Goal: Complete application form

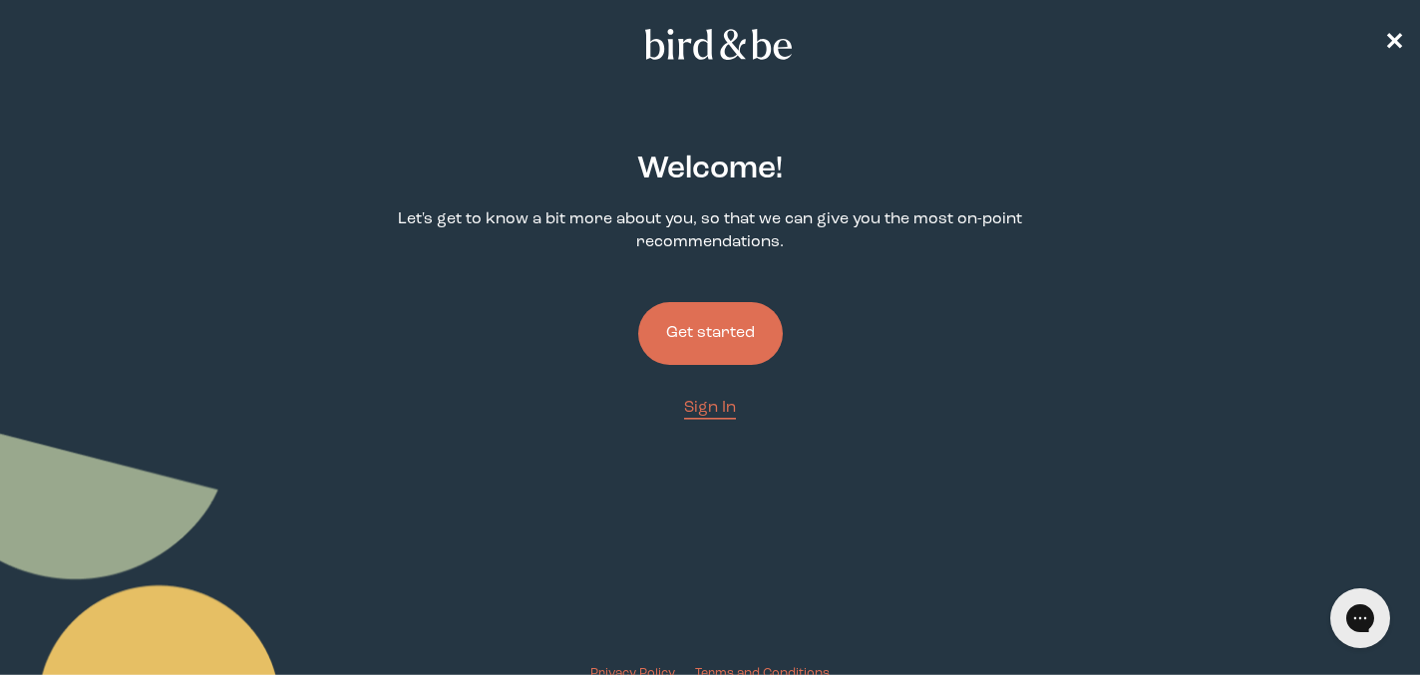
click at [684, 330] on button "Get started" at bounding box center [710, 333] width 145 height 63
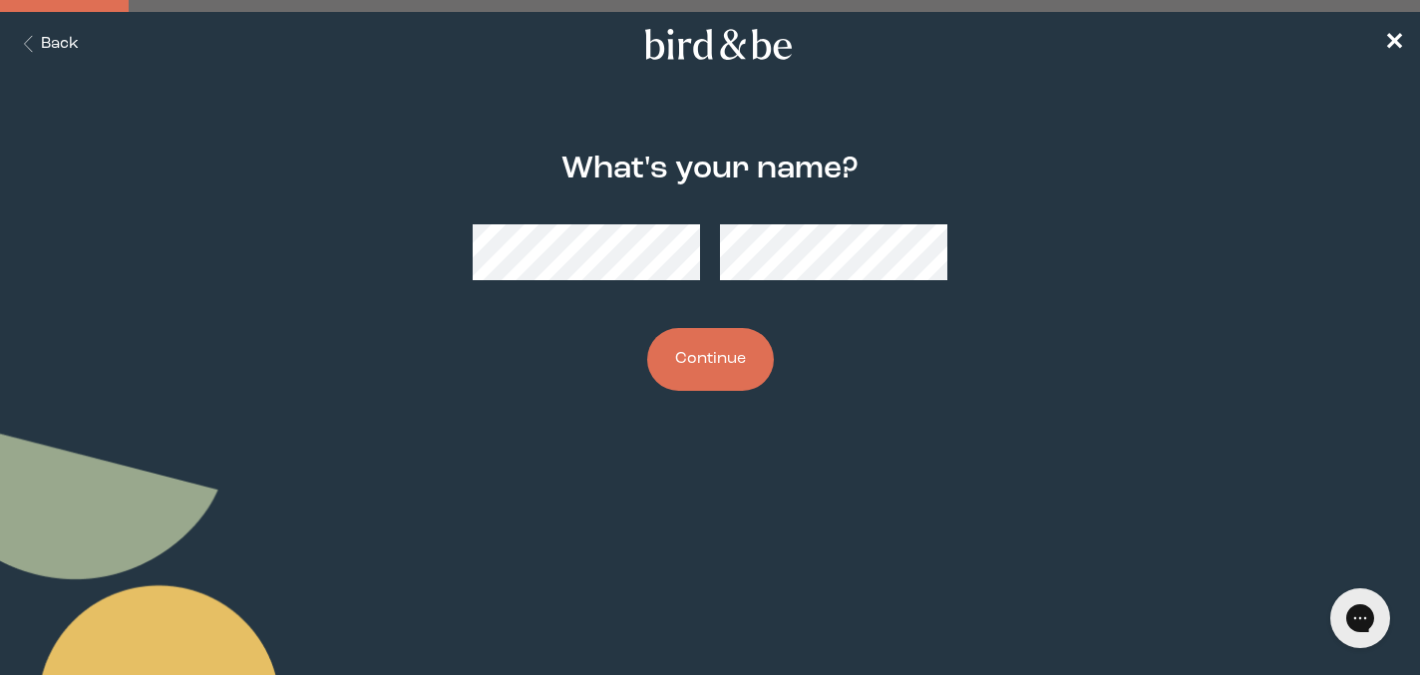
click at [718, 365] on button "Continue" at bounding box center [710, 359] width 127 height 63
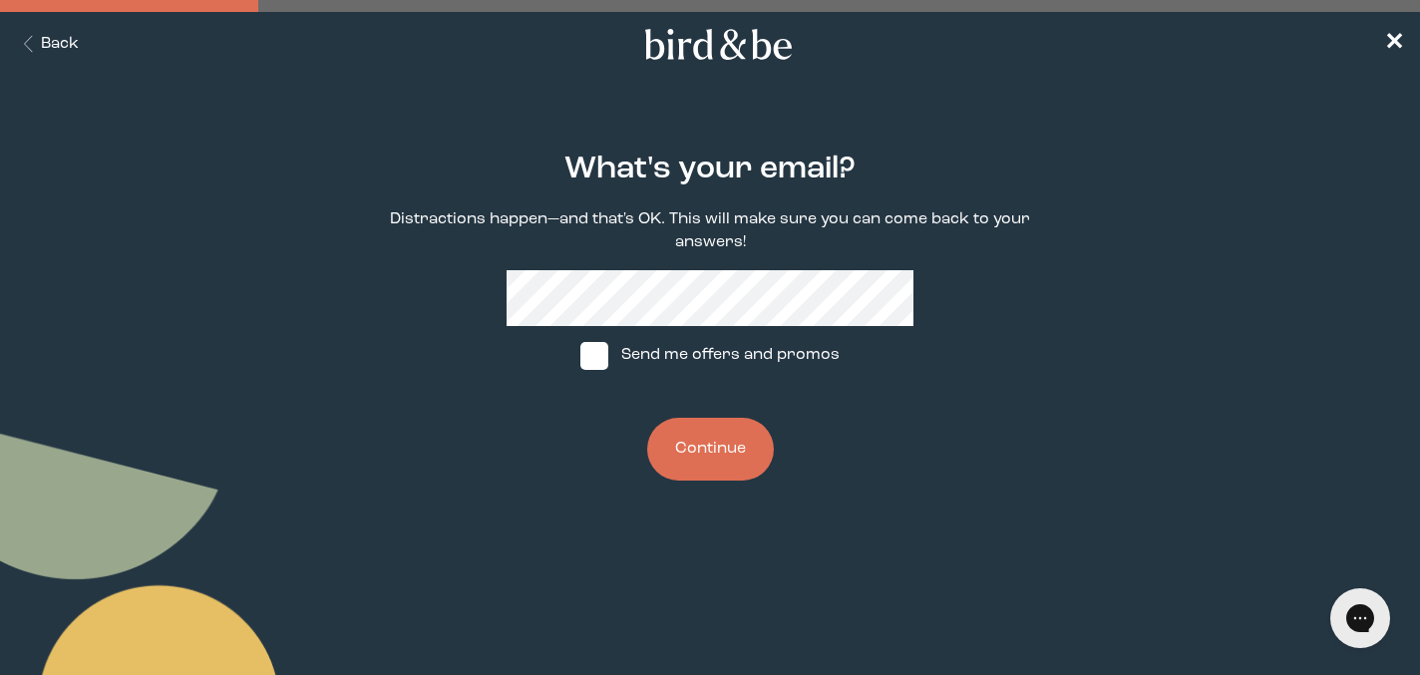
click at [703, 439] on button "Continue" at bounding box center [710, 449] width 127 height 63
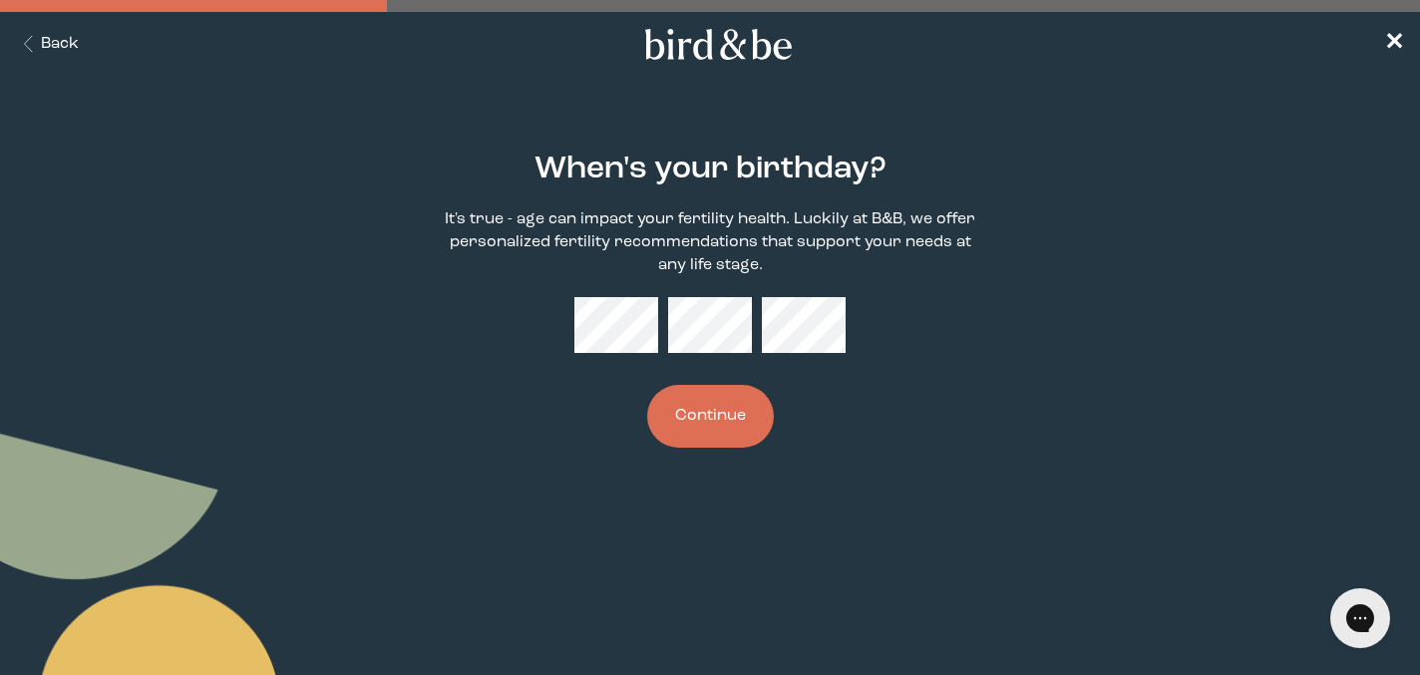
click at [525, 579] on body "plus-circle minus-circle close-circle Bird & Be Logo Bird & Be Logo arrow-left …" at bounding box center [710, 337] width 1420 height 675
click at [747, 428] on button "Continue" at bounding box center [710, 416] width 127 height 63
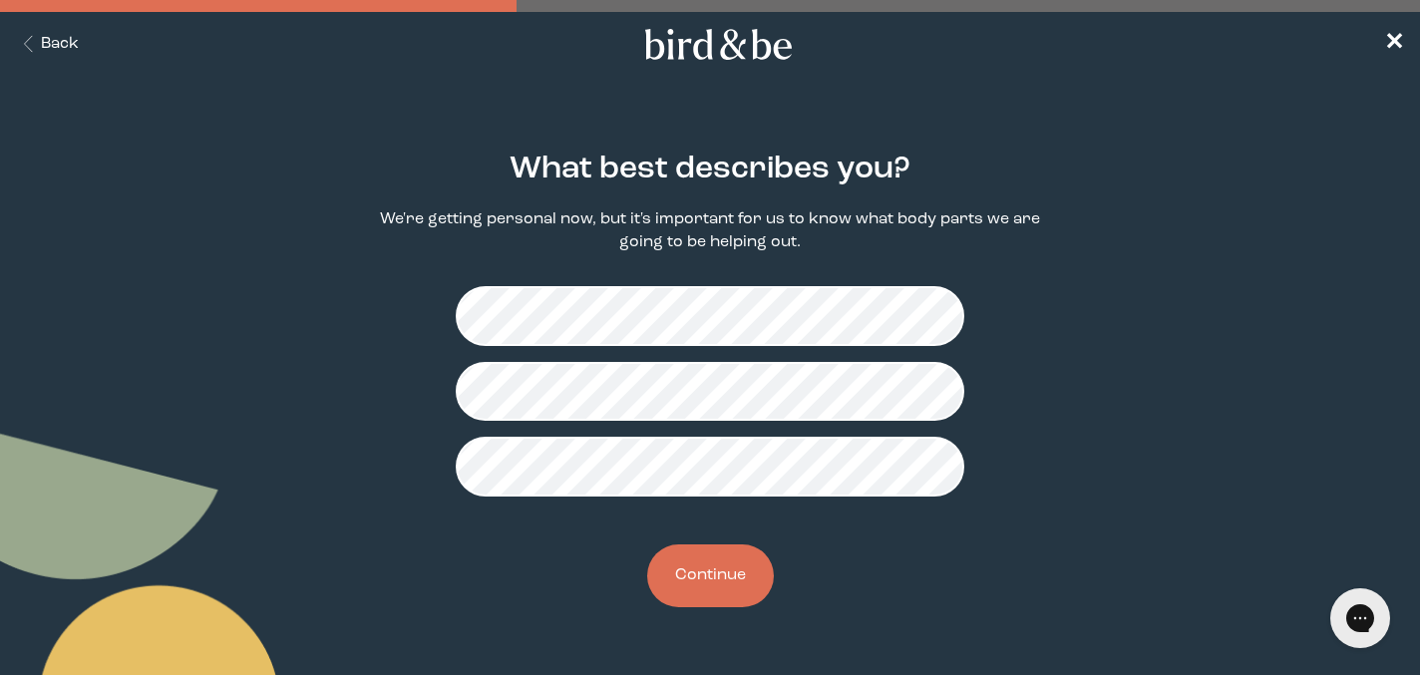
click at [739, 581] on button "Continue" at bounding box center [710, 576] width 127 height 63
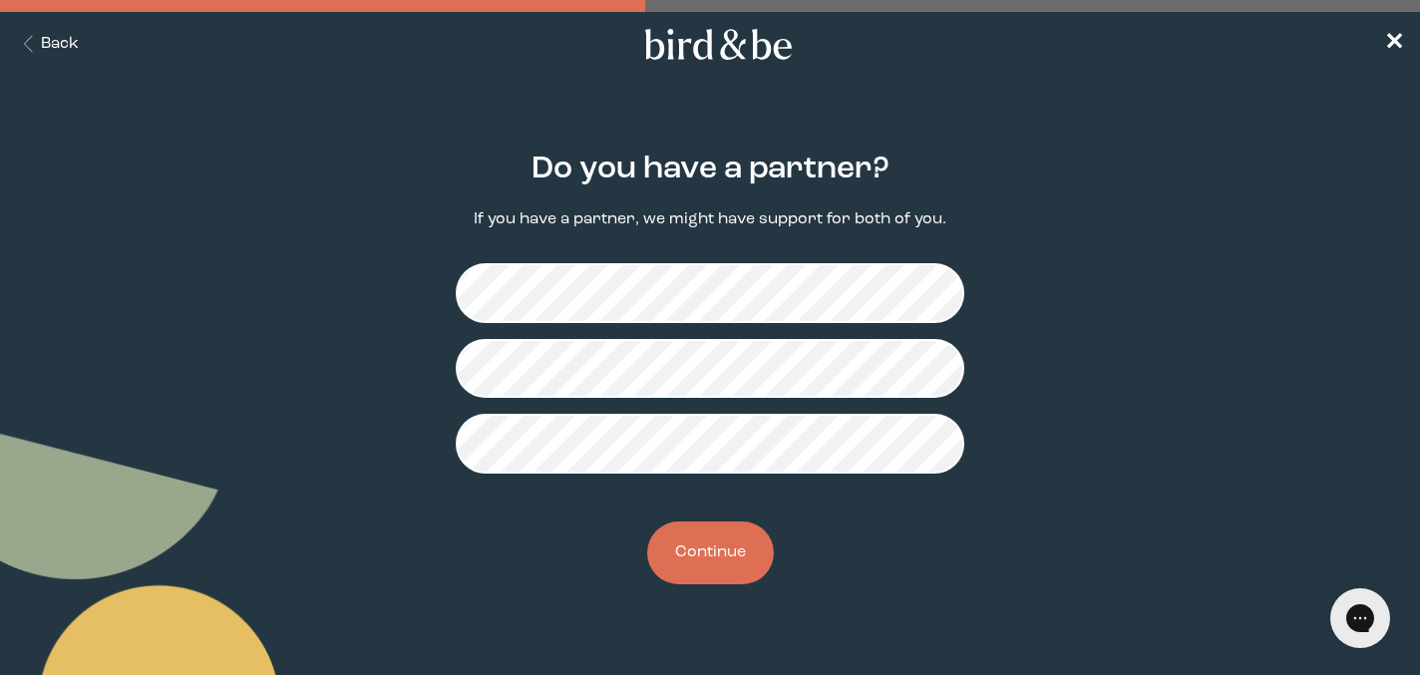
click at [741, 549] on button "Continue" at bounding box center [710, 553] width 127 height 63
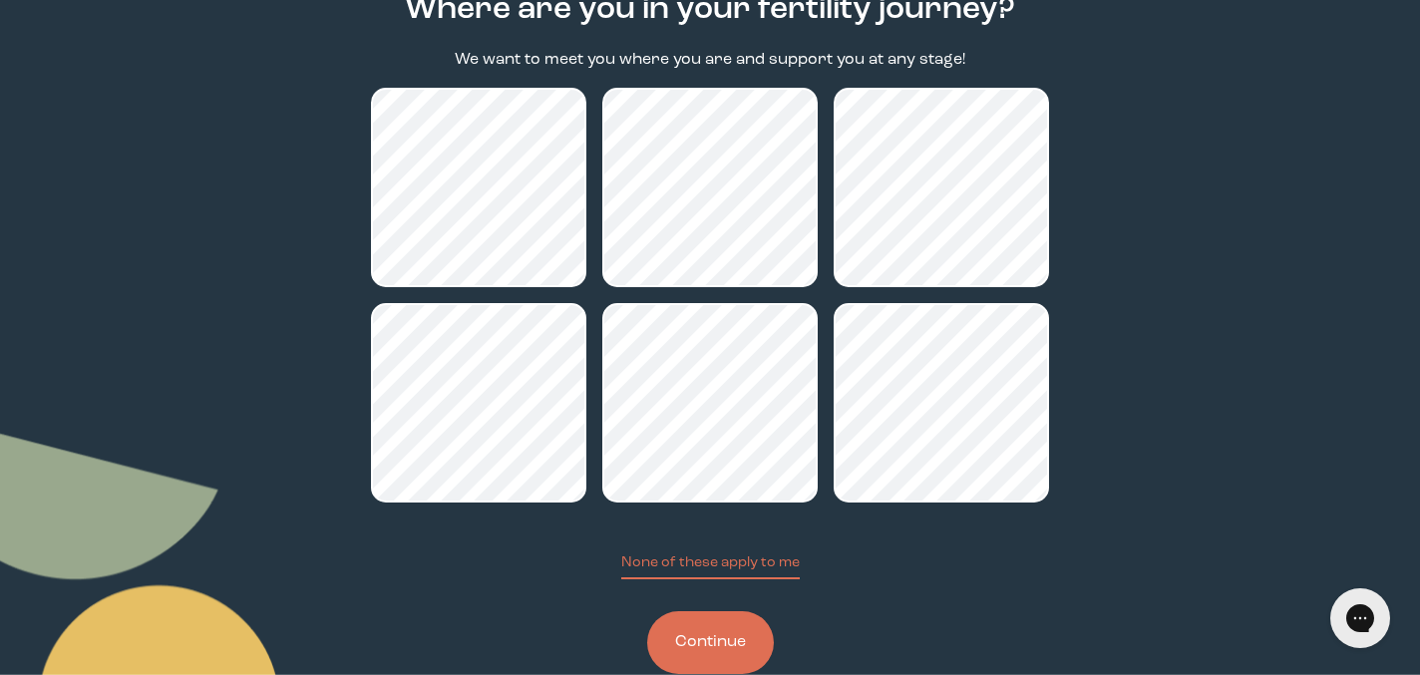
scroll to position [209, 0]
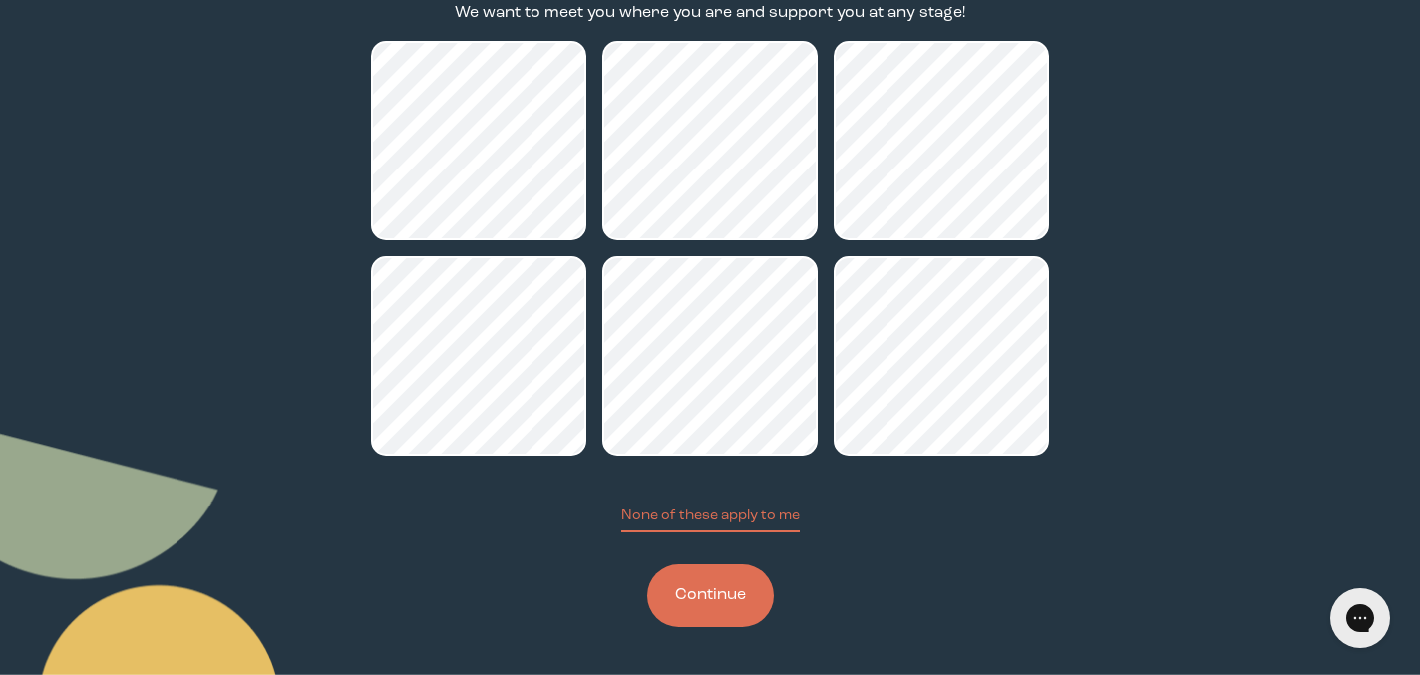
click at [732, 611] on button "Continue" at bounding box center [710, 596] width 127 height 63
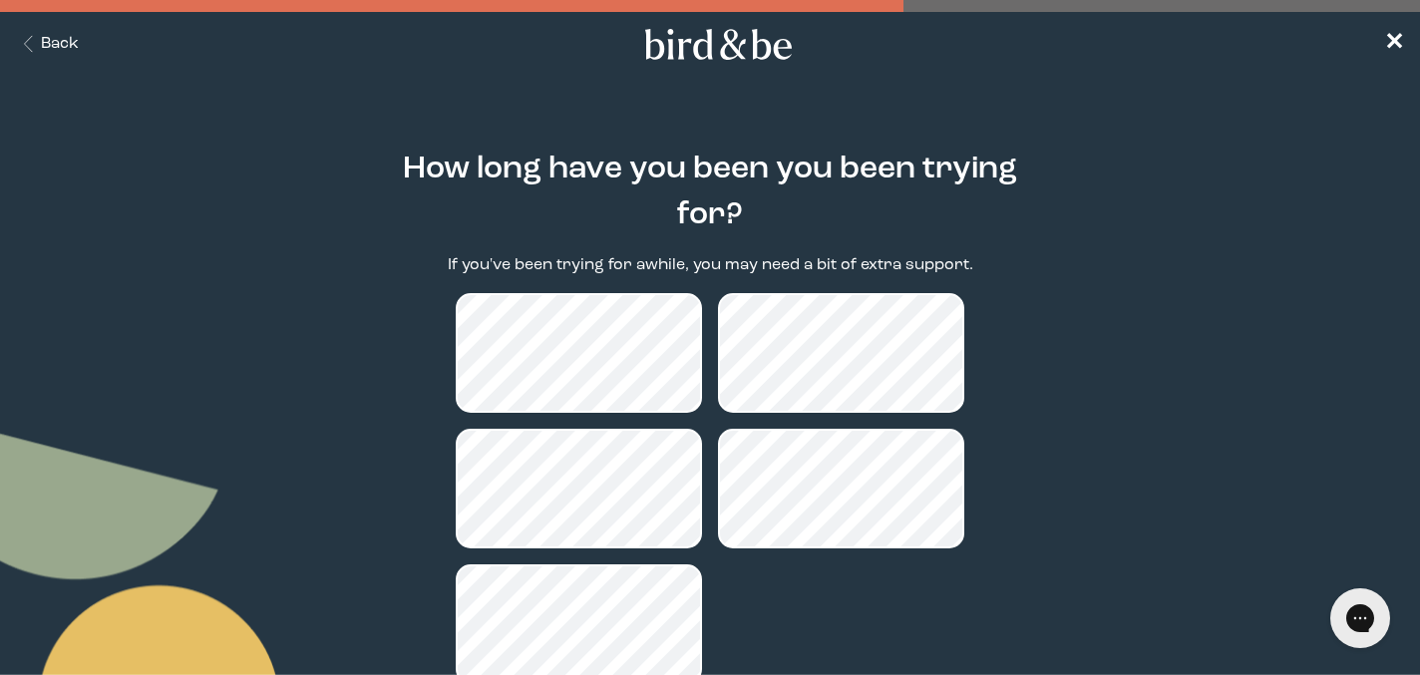
scroll to position [155, 0]
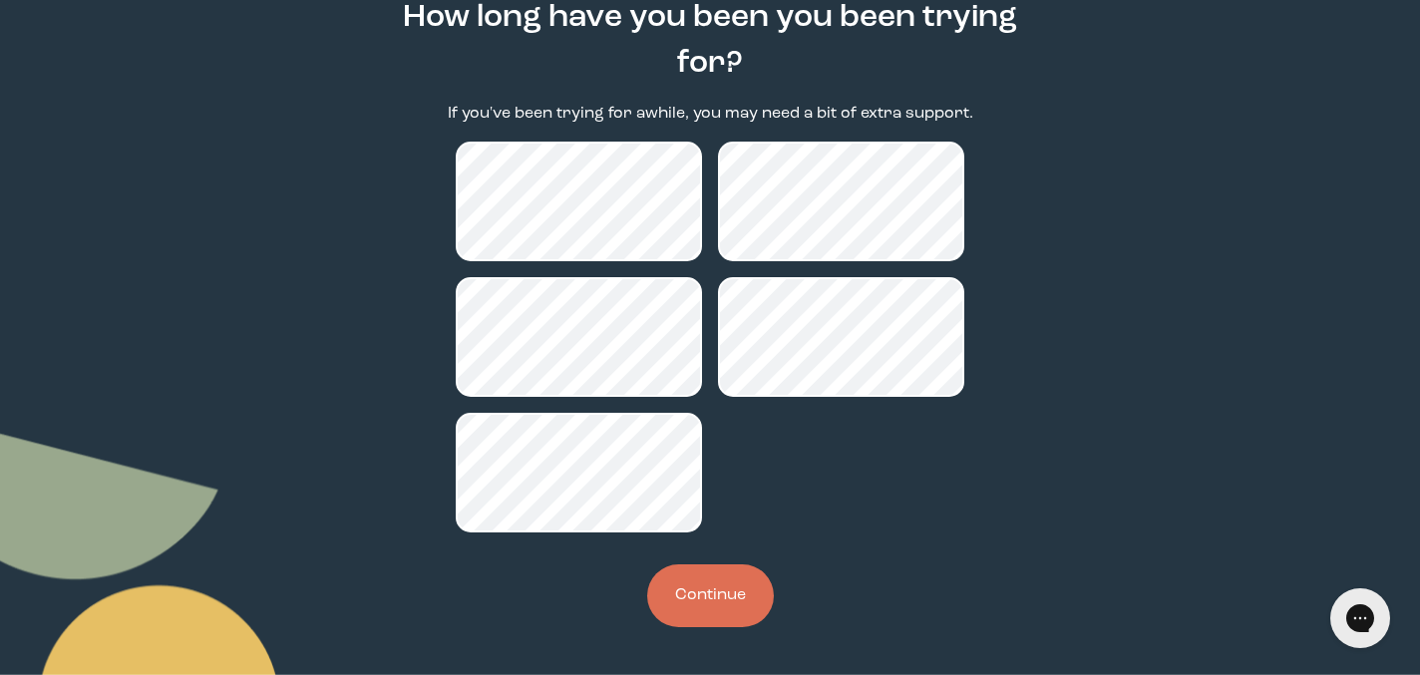
click at [746, 613] on button "Continue" at bounding box center [710, 596] width 127 height 63
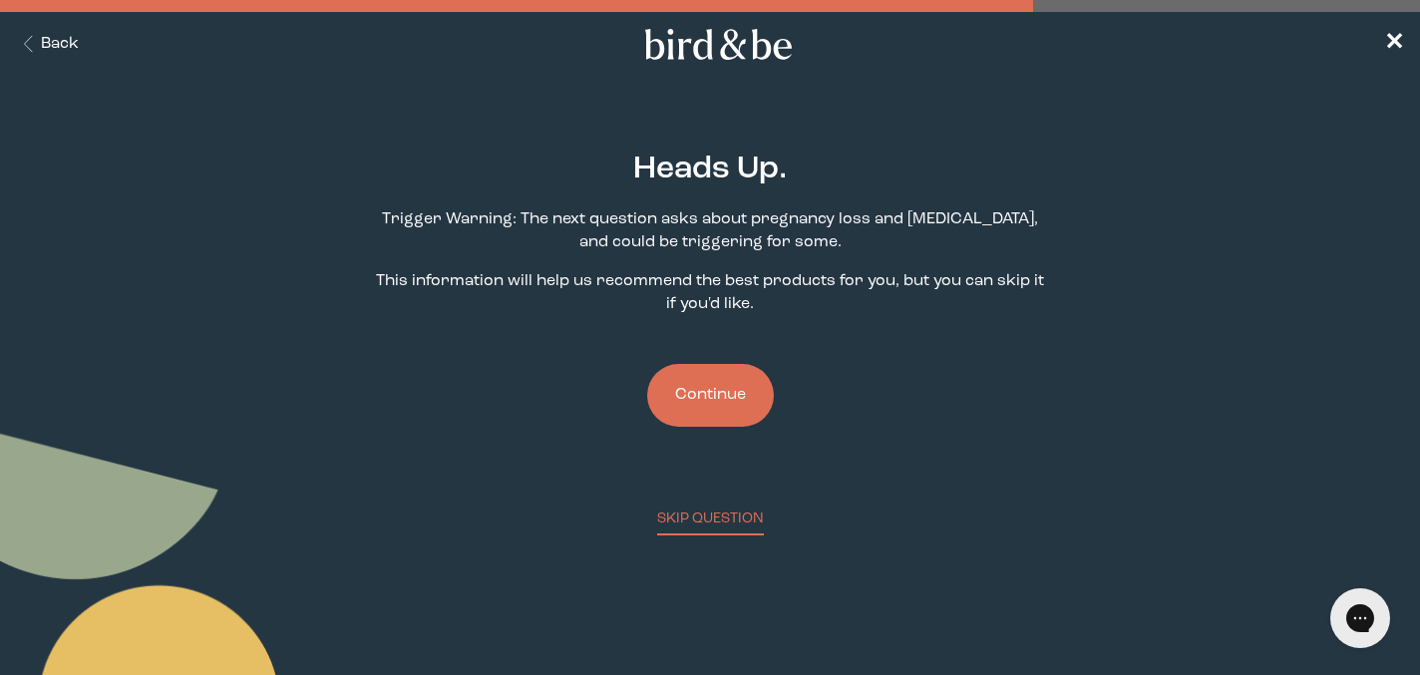
click at [727, 405] on button "Continue" at bounding box center [710, 395] width 127 height 63
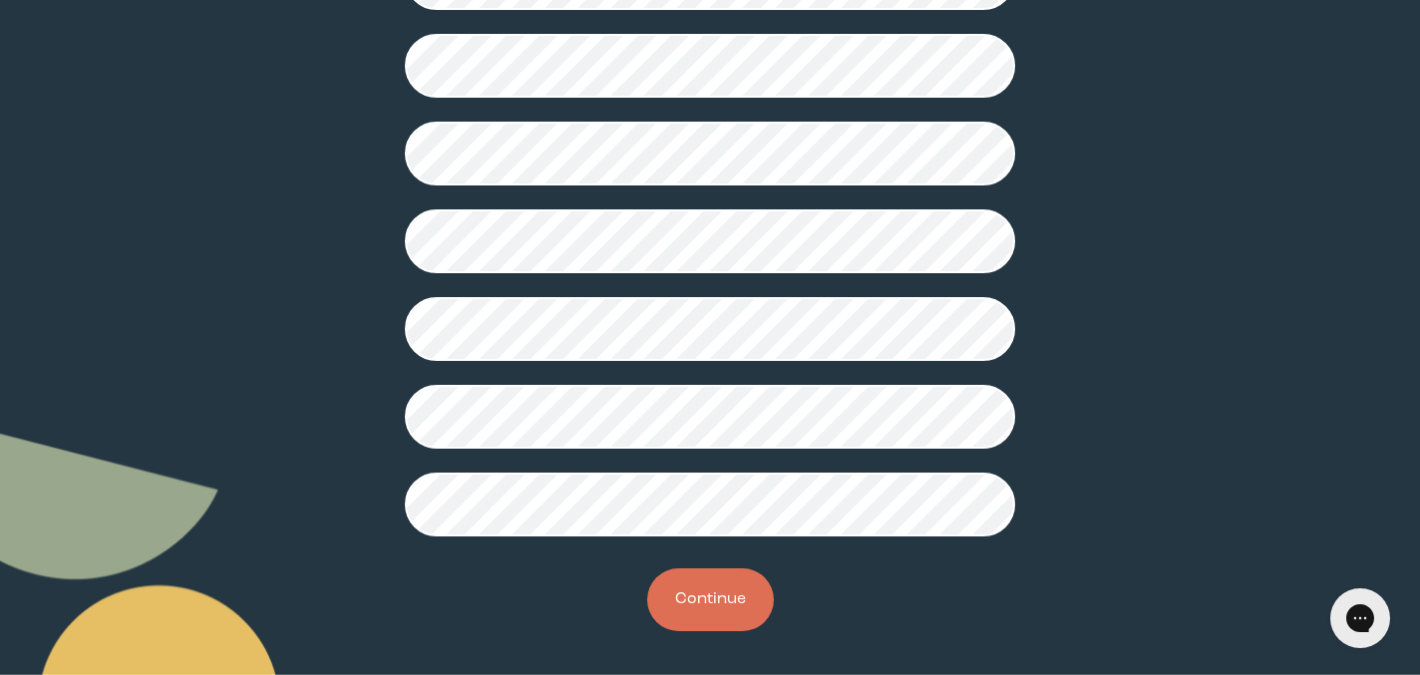
scroll to position [577, 0]
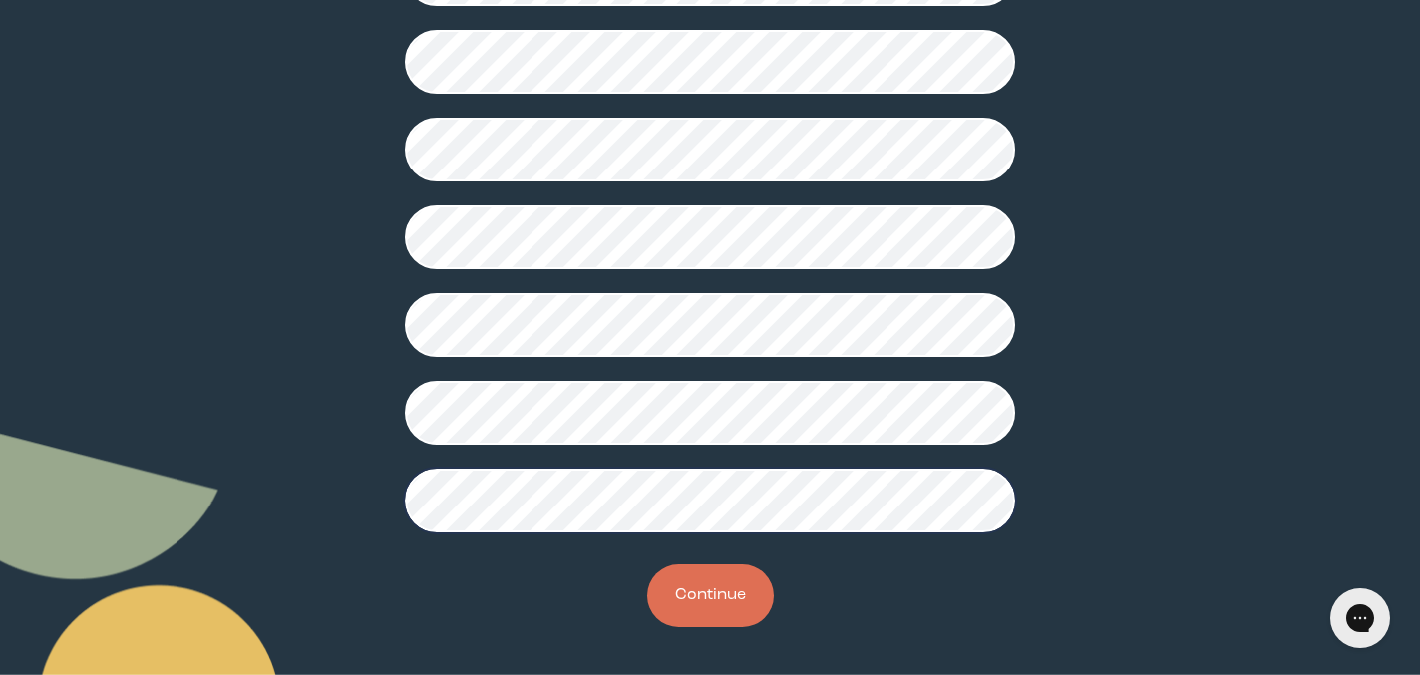
click at [697, 588] on button "Continue" at bounding box center [710, 596] width 127 height 63
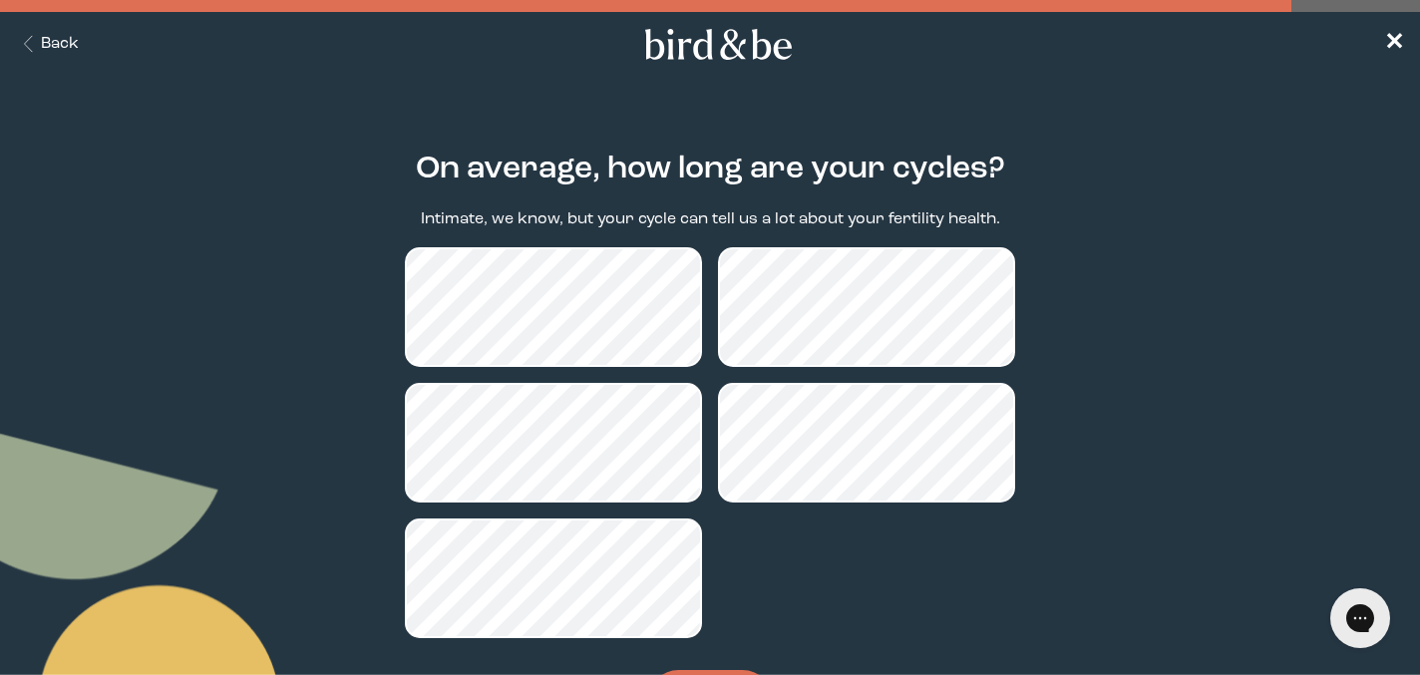
scroll to position [108, 0]
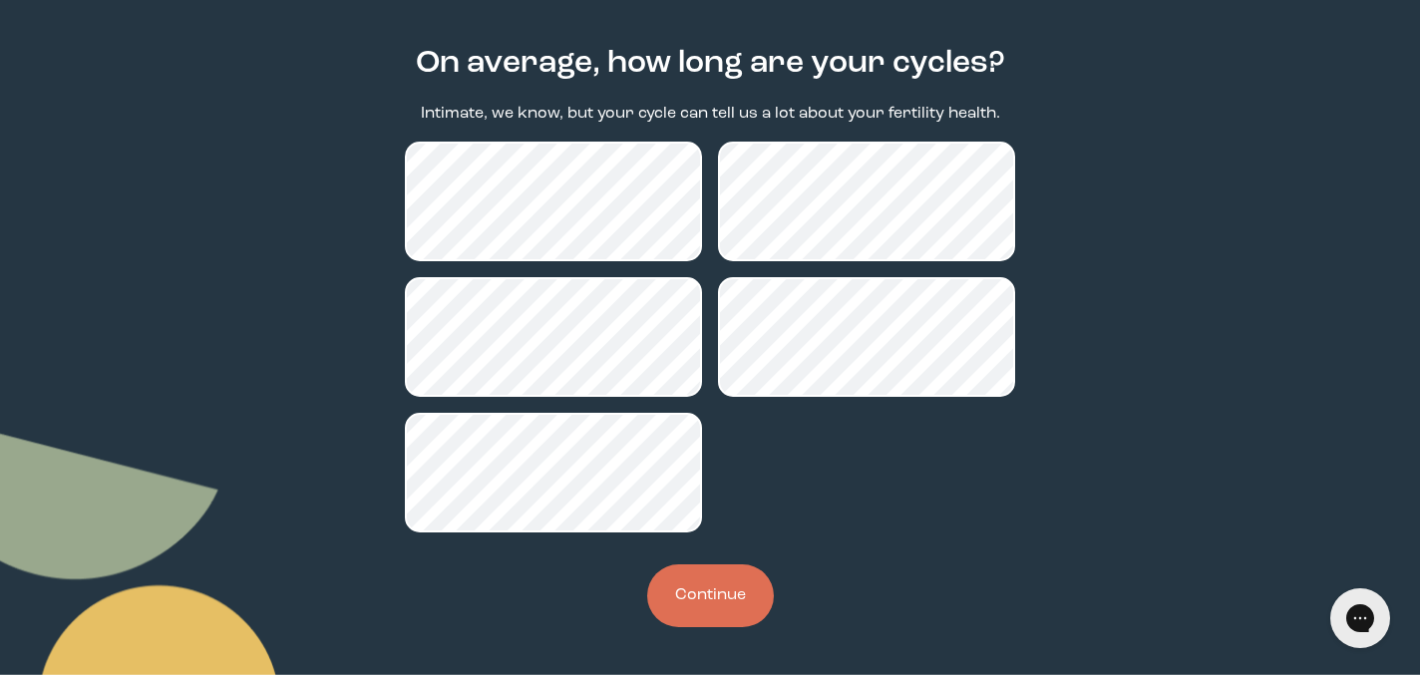
click at [745, 605] on button "Continue" at bounding box center [710, 596] width 127 height 63
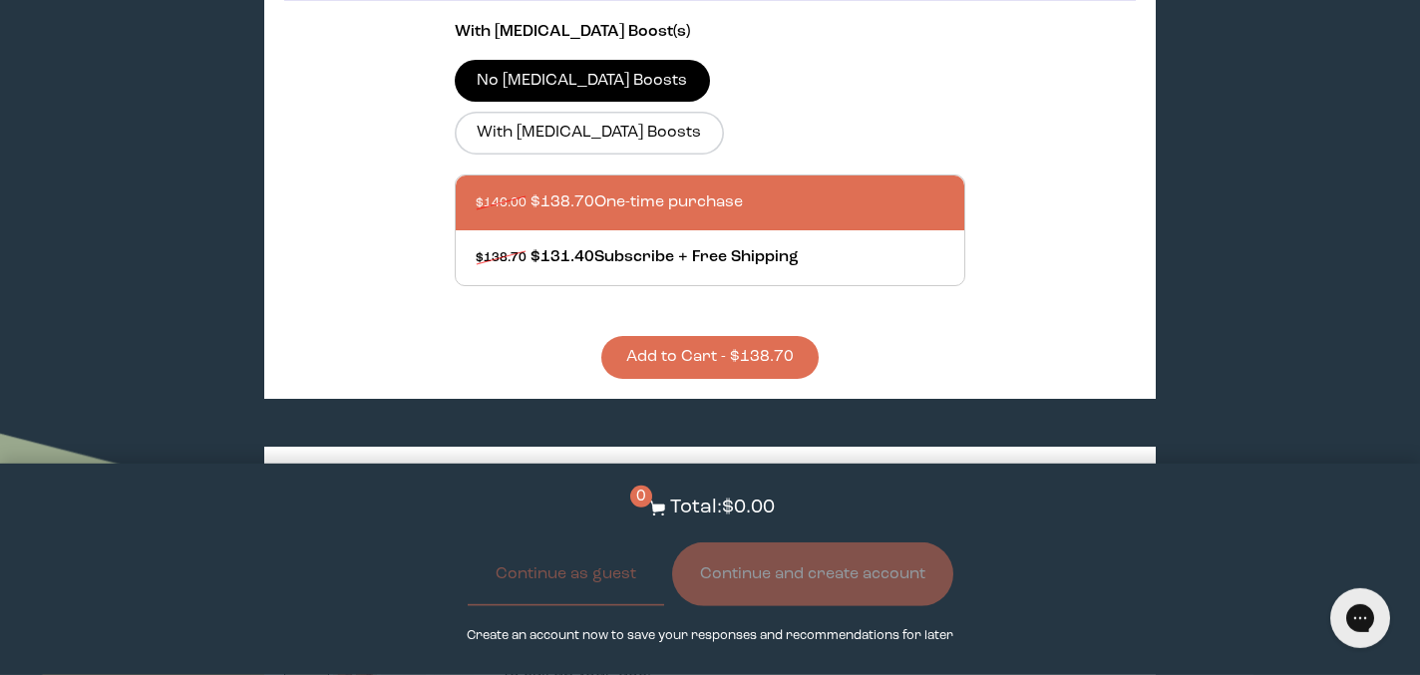
scroll to position [818, 0]
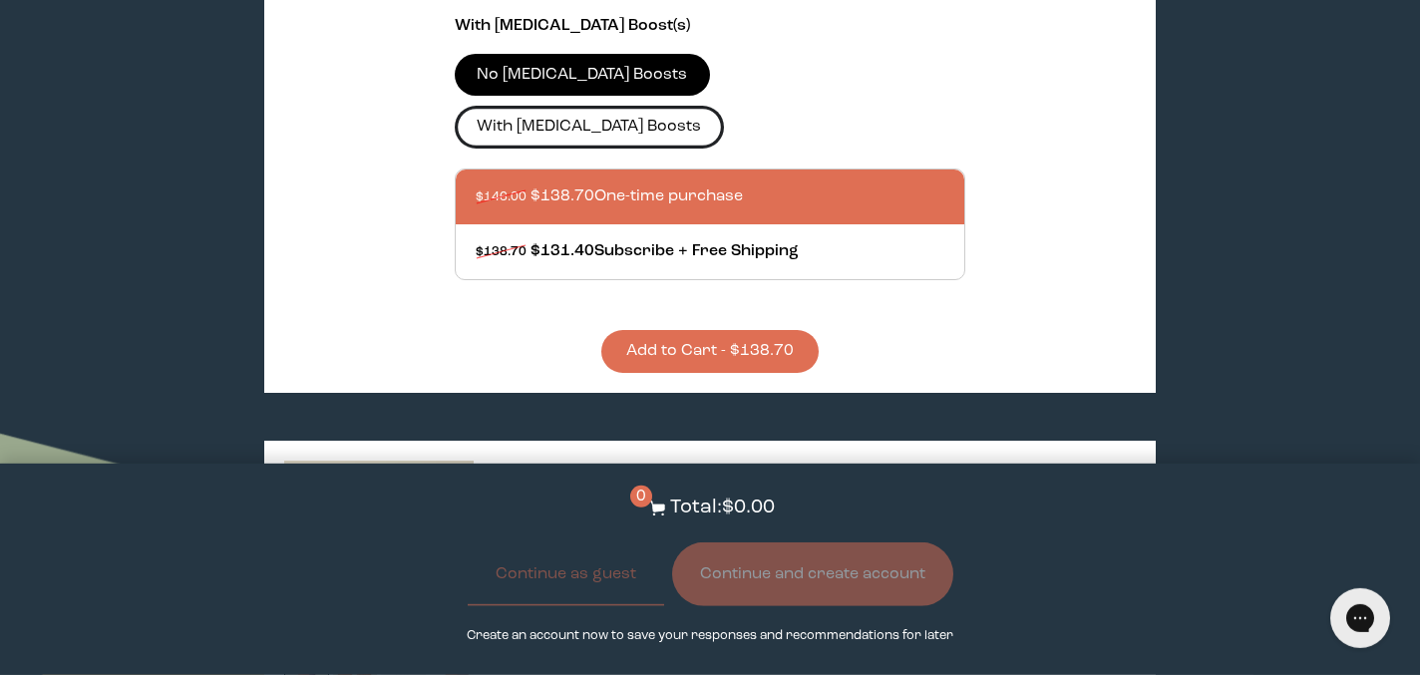
click at [724, 106] on label "With [MEDICAL_DATA] Boosts" at bounding box center [589, 127] width 269 height 42
click at [0, 0] on input "With [MEDICAL_DATA] Boosts" at bounding box center [0, 0] width 0 height 0
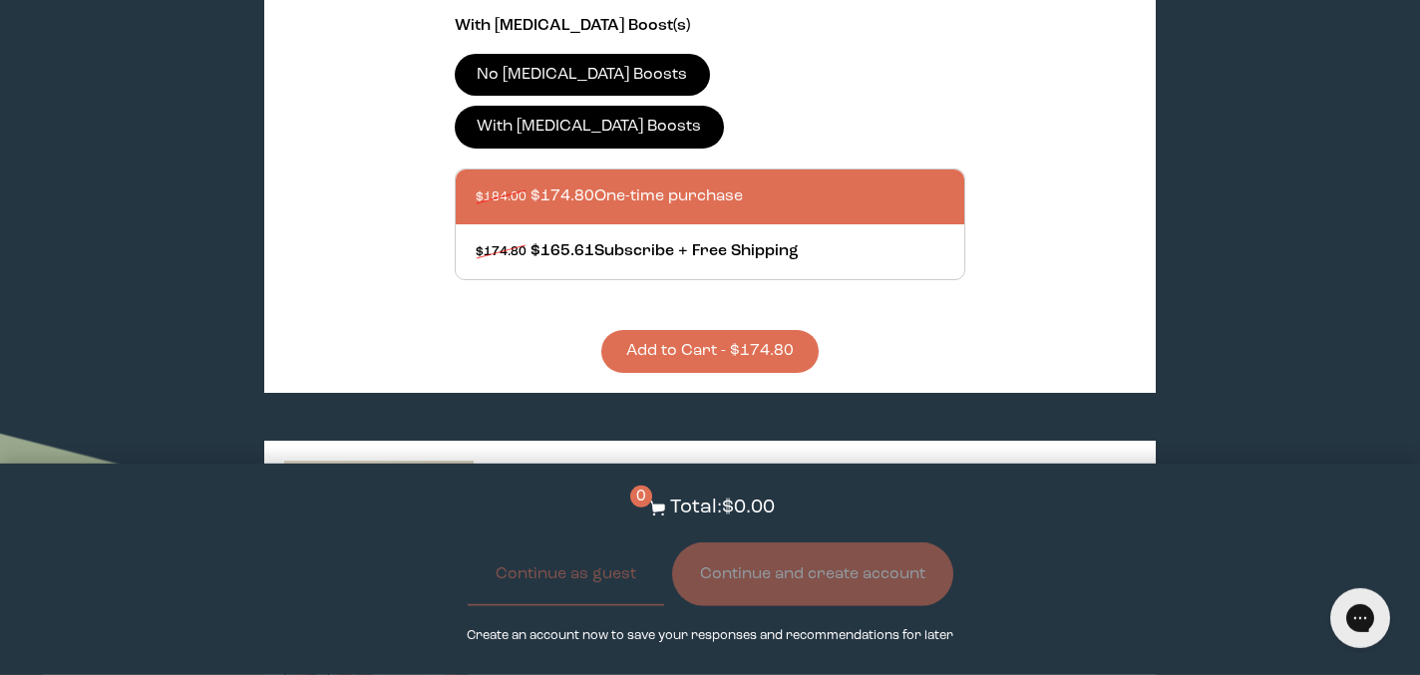
click at [574, 89] on label "No [MEDICAL_DATA] Boosts" at bounding box center [582, 75] width 255 height 42
click at [0, 0] on input "No [MEDICAL_DATA] Boosts" at bounding box center [0, 0] width 0 height 0
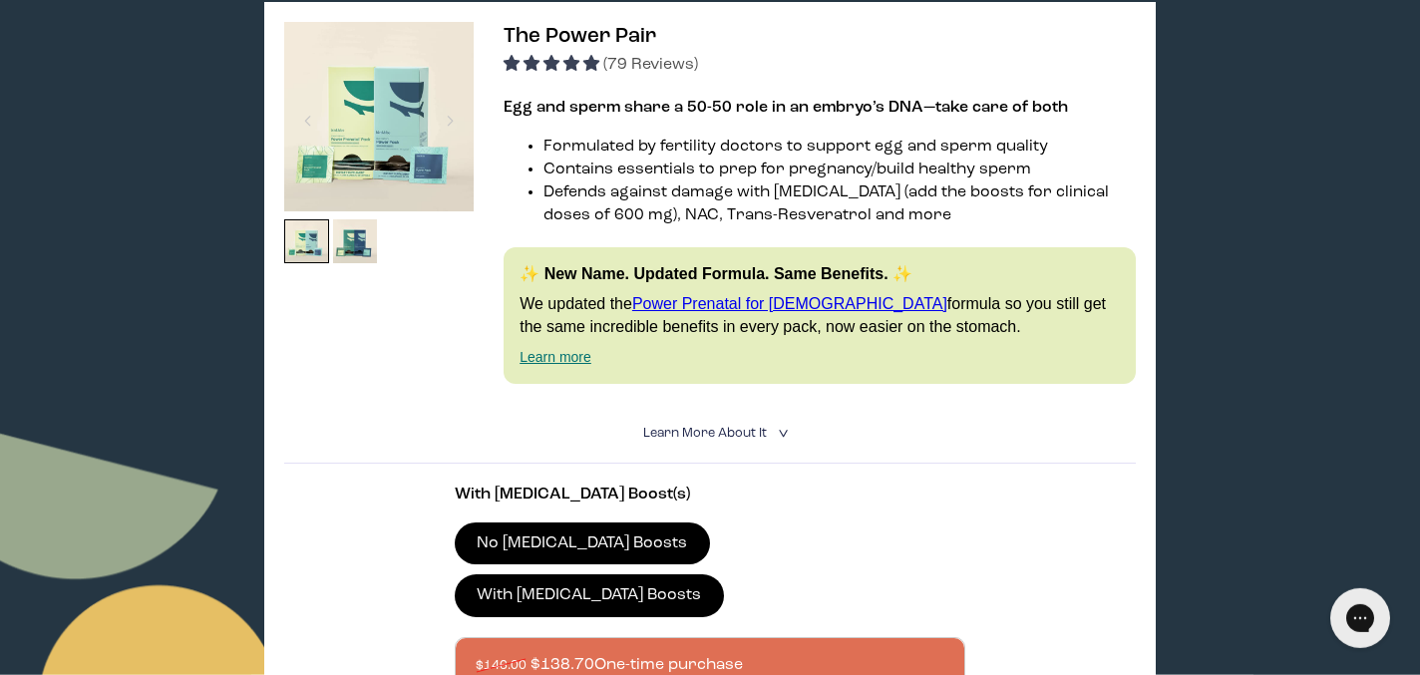
scroll to position [272, 0]
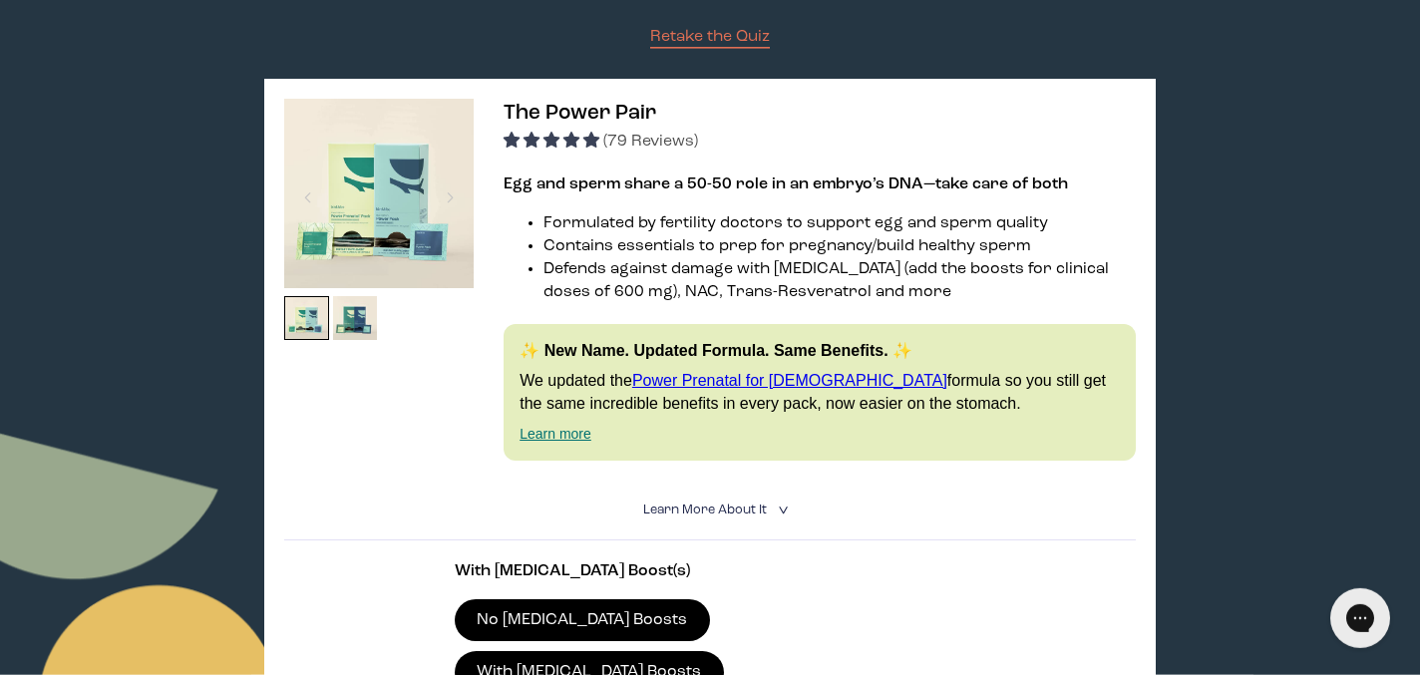
click at [418, 166] on img at bounding box center [379, 194] width 190 height 190
click at [320, 322] on img at bounding box center [306, 318] width 45 height 45
click at [353, 322] on img at bounding box center [355, 318] width 45 height 45
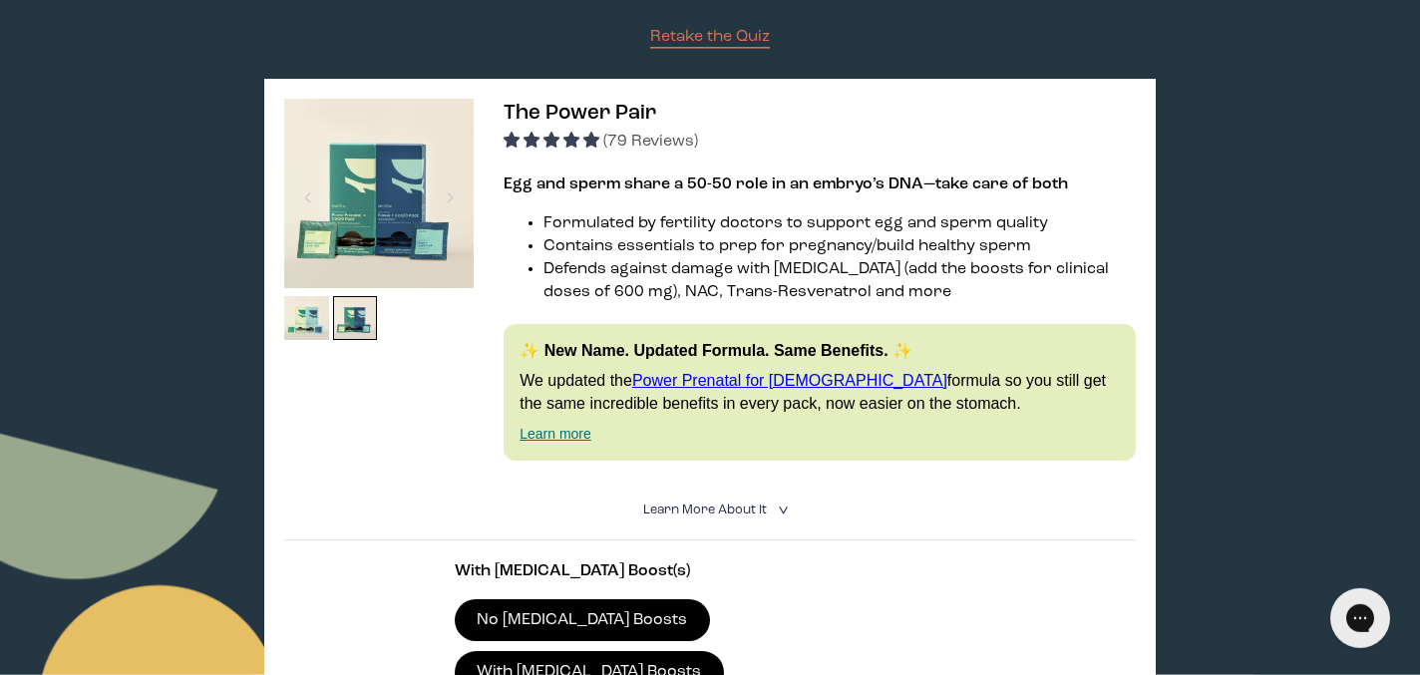
click at [372, 236] on img at bounding box center [379, 194] width 190 height 190
click at [318, 333] on img at bounding box center [306, 318] width 45 height 45
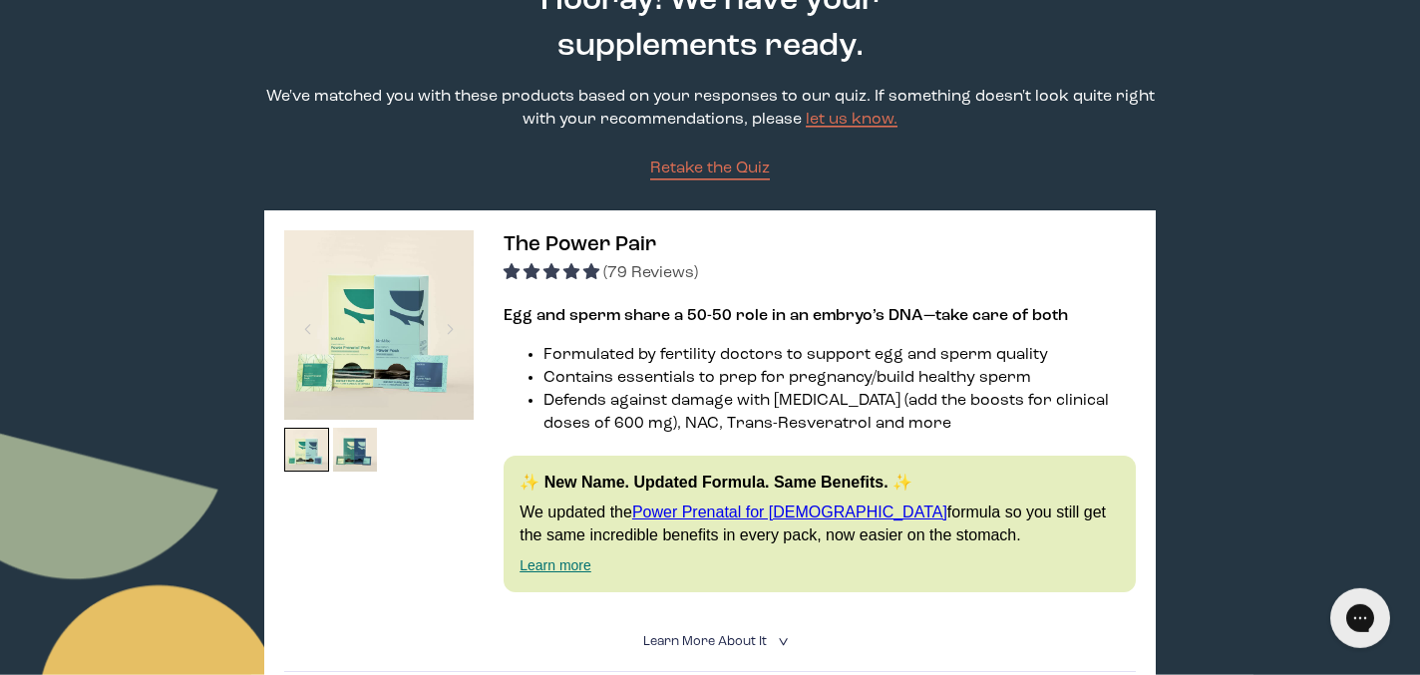
scroll to position [0, 0]
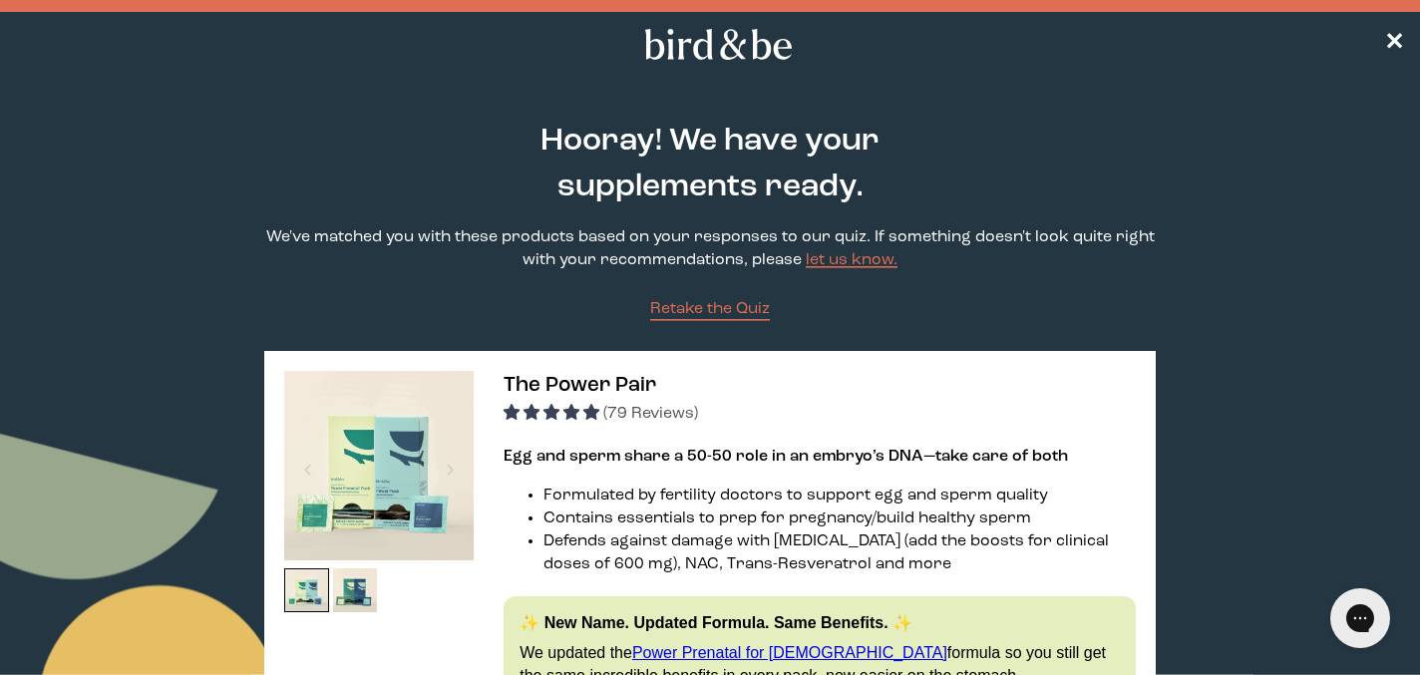
click at [740, 56] on use at bounding box center [718, 44] width 147 height 31
